Goal: Navigation & Orientation: Find specific page/section

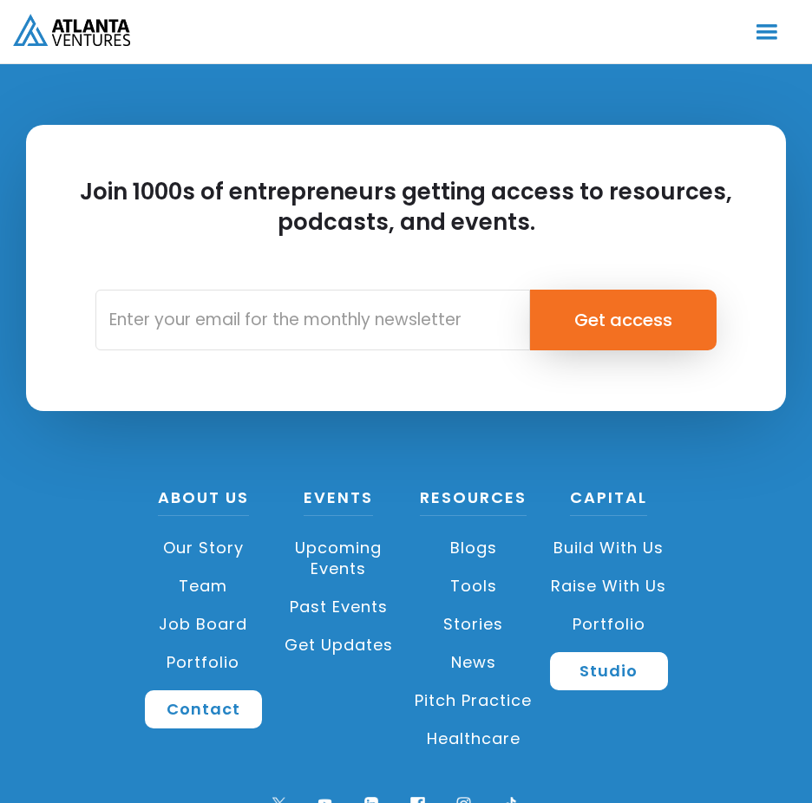
scroll to position [5212, 0]
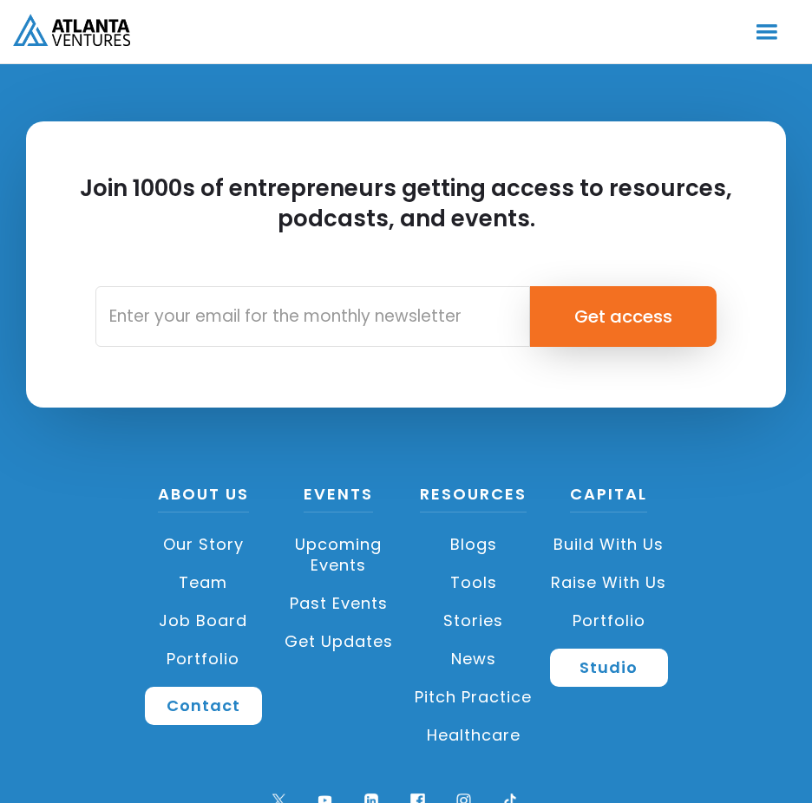
click at [222, 602] on link "Job Board" at bounding box center [204, 621] width 118 height 38
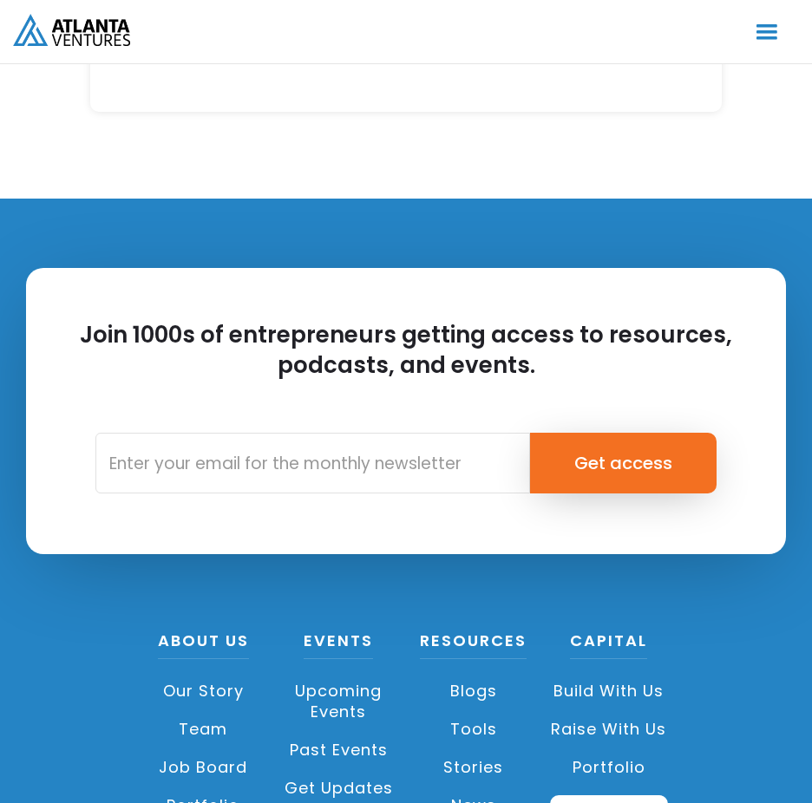
scroll to position [6546, 0]
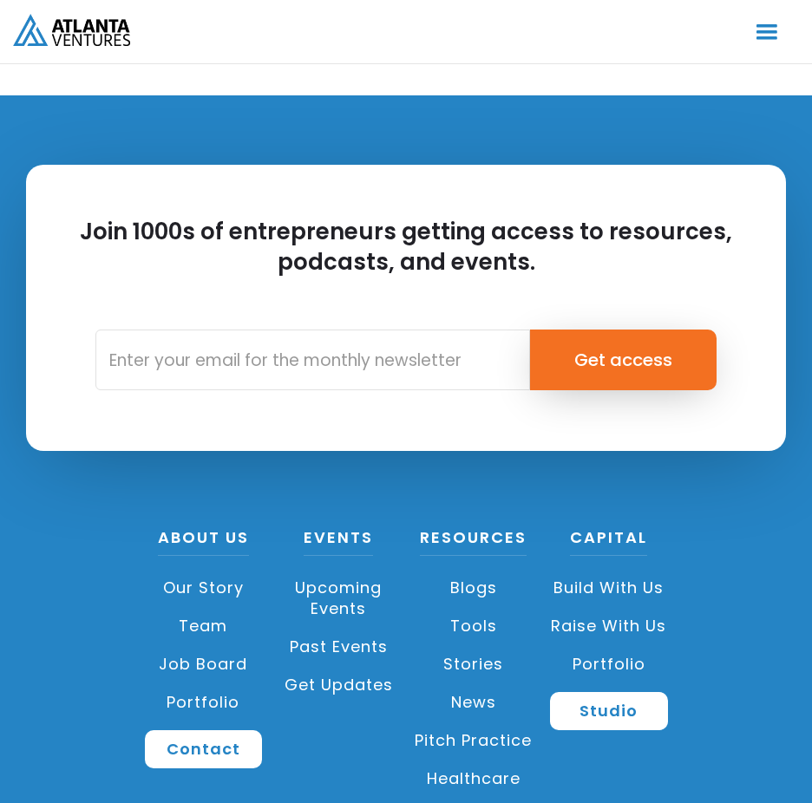
click at [201, 684] on link "Portfolio" at bounding box center [204, 703] width 118 height 38
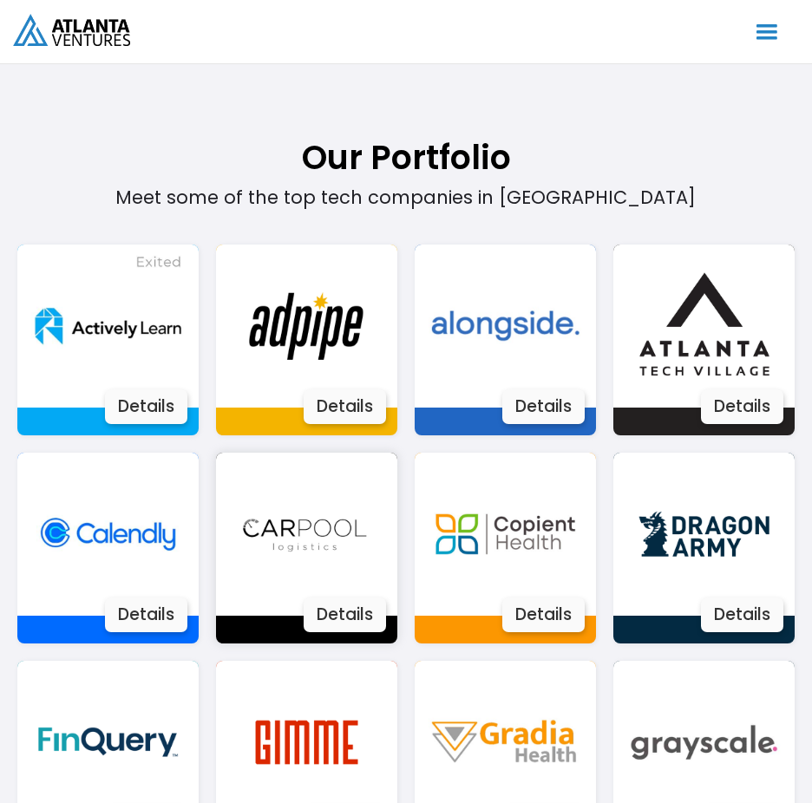
scroll to position [1214, 0]
